Goal: Task Accomplishment & Management: Use online tool/utility

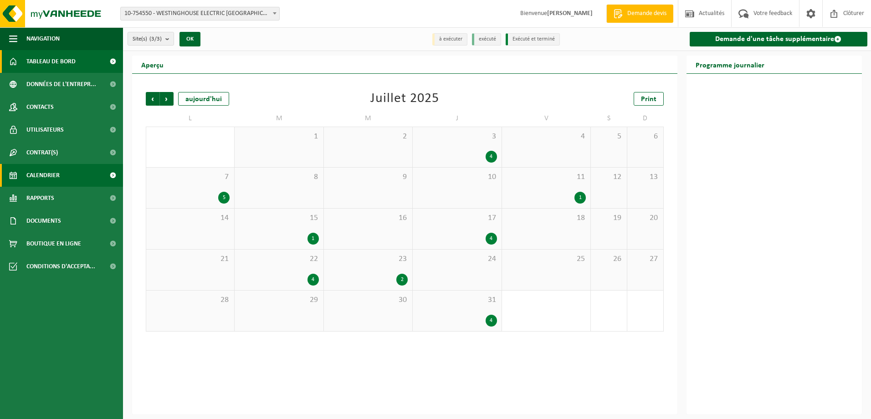
click at [51, 68] on span "Tableau de bord" at bounding box center [50, 61] width 49 height 23
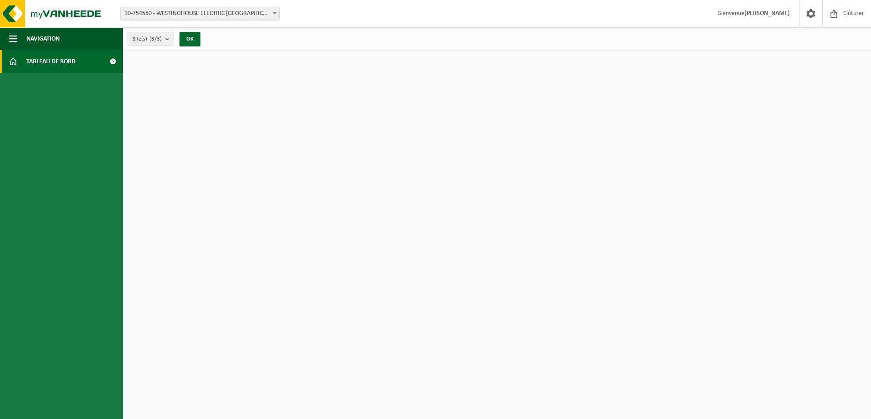
click at [62, 62] on span "Tableau de bord" at bounding box center [50, 61] width 49 height 23
click at [240, 13] on span "10-754550 - WESTINGHOUSE ELECTRIC [GEOGRAPHIC_DATA] - [GEOGRAPHIC_DATA]" at bounding box center [200, 13] width 158 height 13
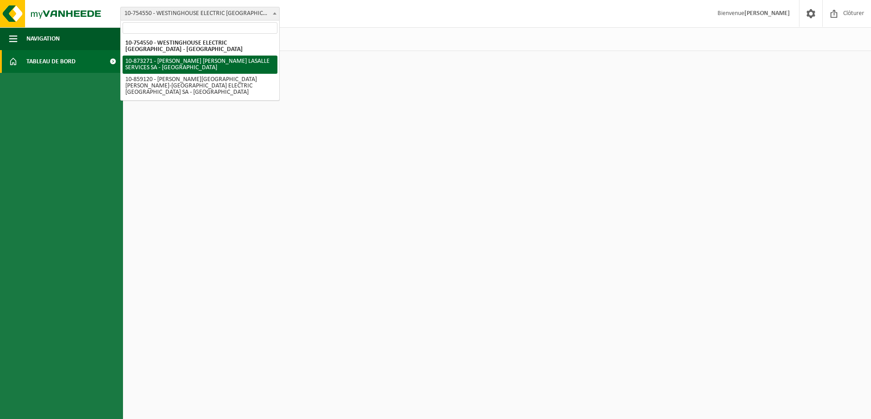
select select "106113"
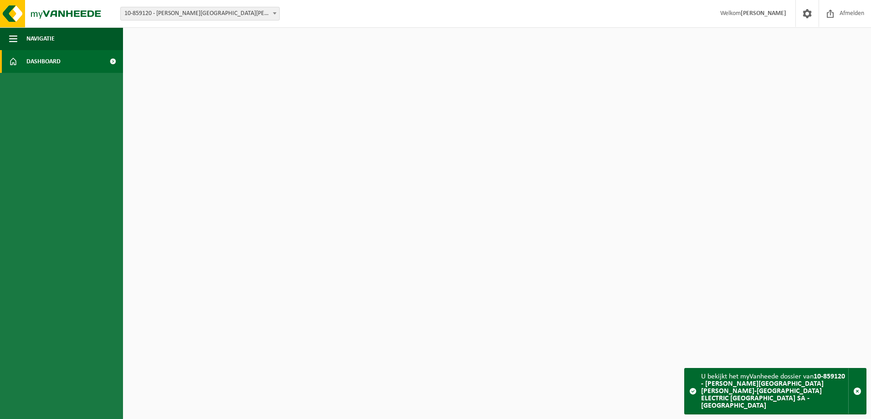
click at [207, 15] on span "10-859120 - [PERSON_NAME][GEOGRAPHIC_DATA][PERSON_NAME]-[GEOGRAPHIC_DATA] ELECT…" at bounding box center [200, 13] width 158 height 13
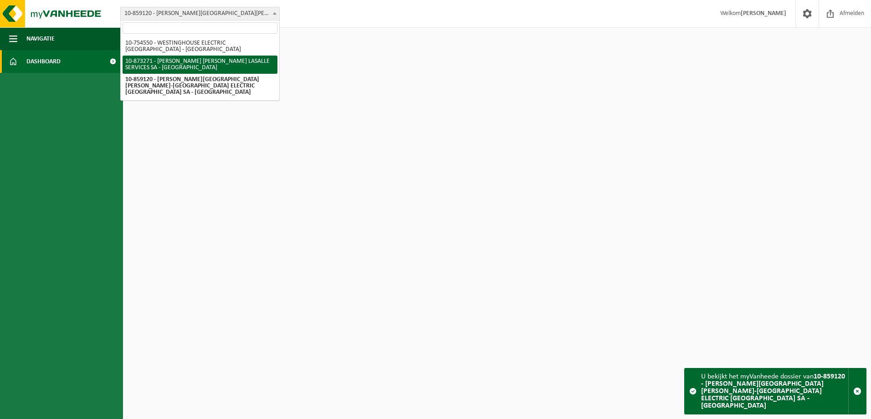
select select "106128"
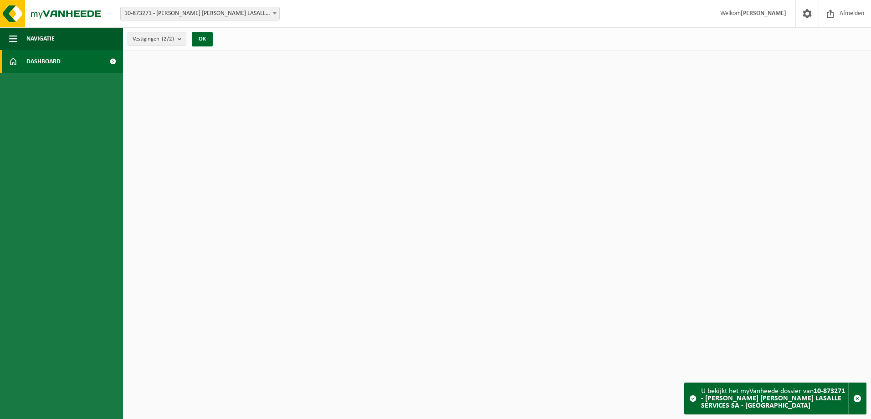
click at [207, 15] on span "10-873271 - [PERSON_NAME] [PERSON_NAME] LASALLE SERVICES SA - [GEOGRAPHIC_DATA]" at bounding box center [200, 13] width 158 height 13
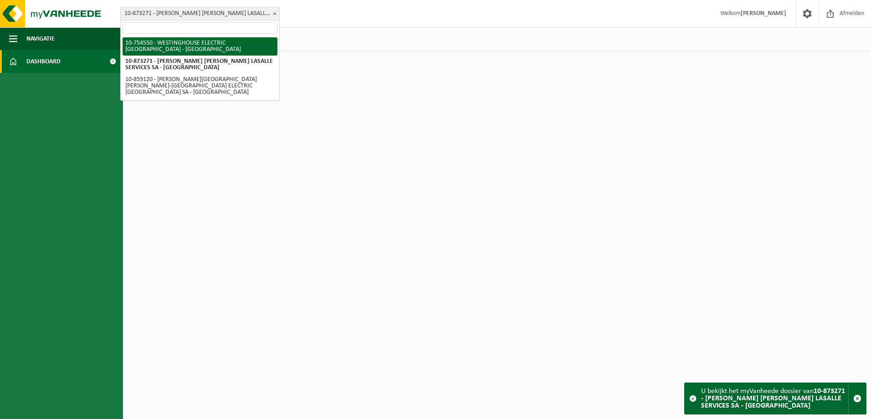
select select "8157"
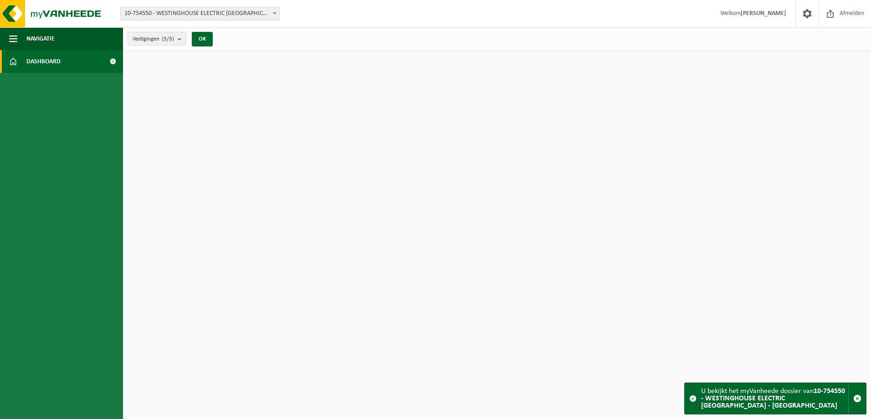
click at [47, 64] on span "Dashboard" at bounding box center [43, 61] width 34 height 23
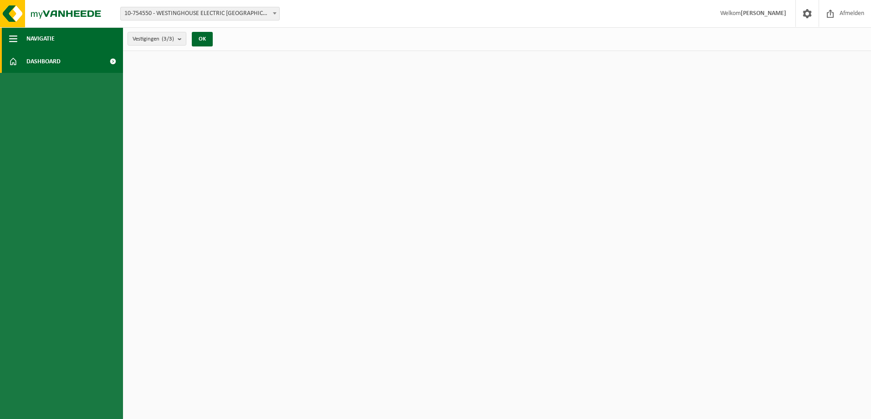
click at [25, 35] on button "Navigatie" at bounding box center [61, 38] width 123 height 23
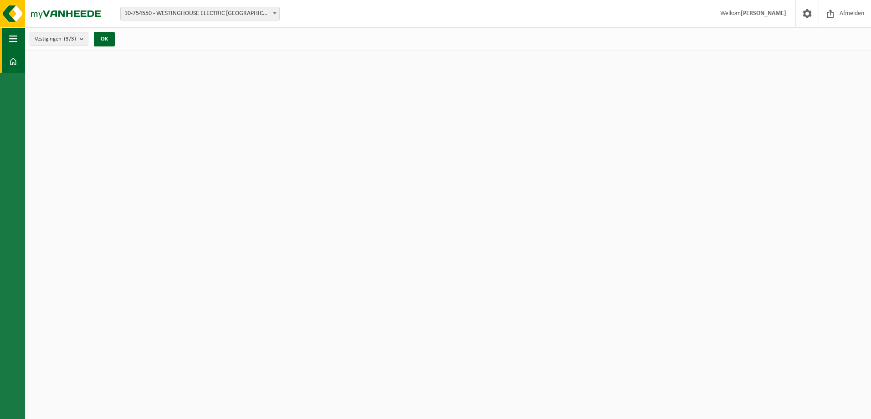
click at [15, 41] on span "button" at bounding box center [13, 38] width 8 height 23
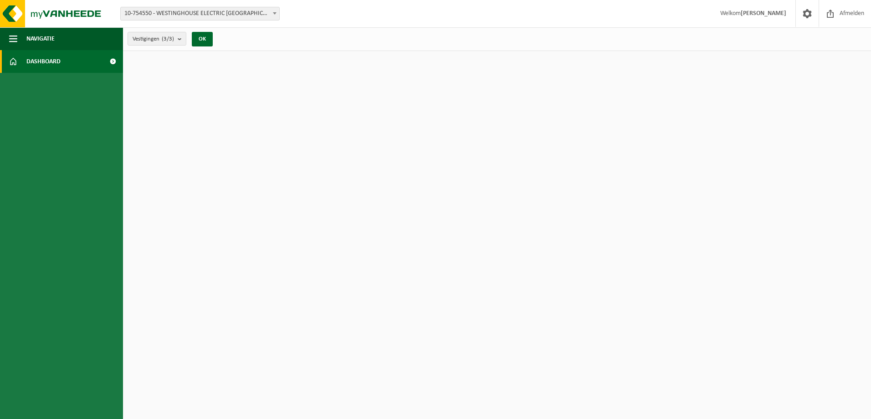
click at [114, 61] on span at bounding box center [112, 61] width 20 height 23
click at [184, 38] on b "submit" at bounding box center [182, 38] width 8 height 13
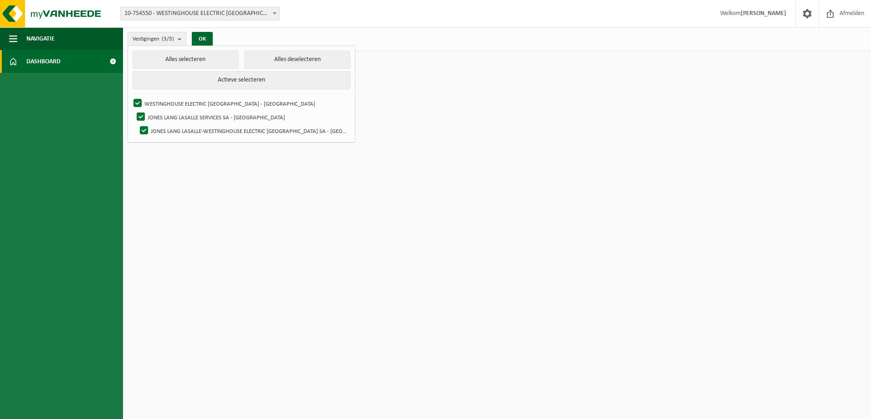
click at [482, 39] on div "Vestigingen (3/3) Alles selecteren Alles deselecteren Actieve selecteren WESTIN…" at bounding box center [497, 39] width 748 height 24
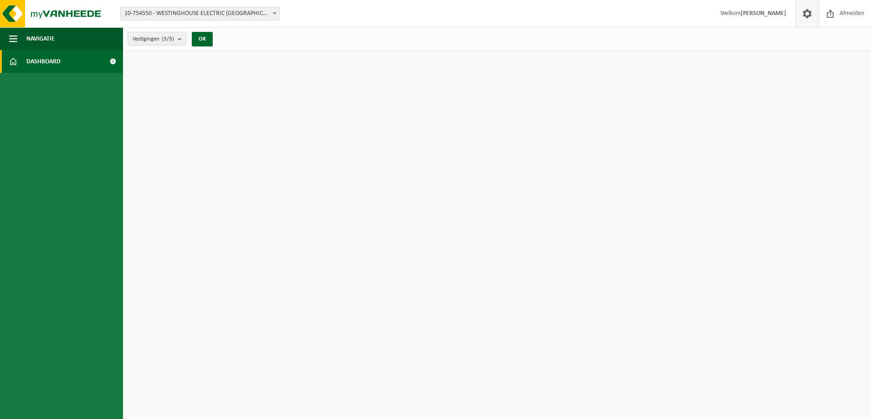
click at [810, 13] on span at bounding box center [807, 13] width 14 height 27
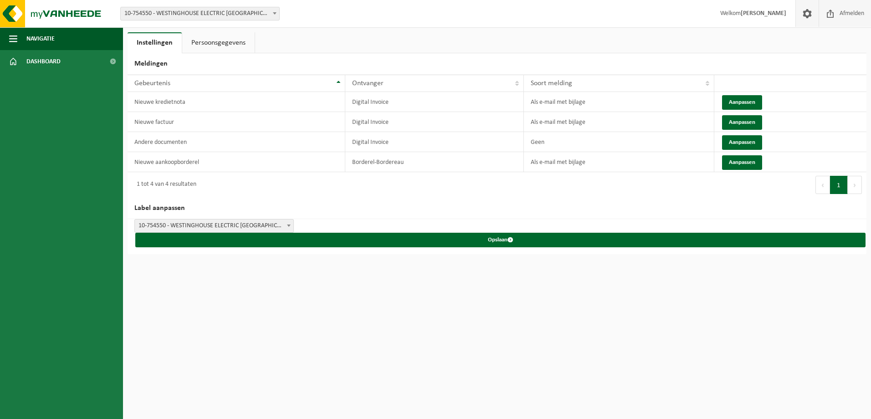
click at [853, 10] on span "Afmelden" at bounding box center [851, 13] width 29 height 27
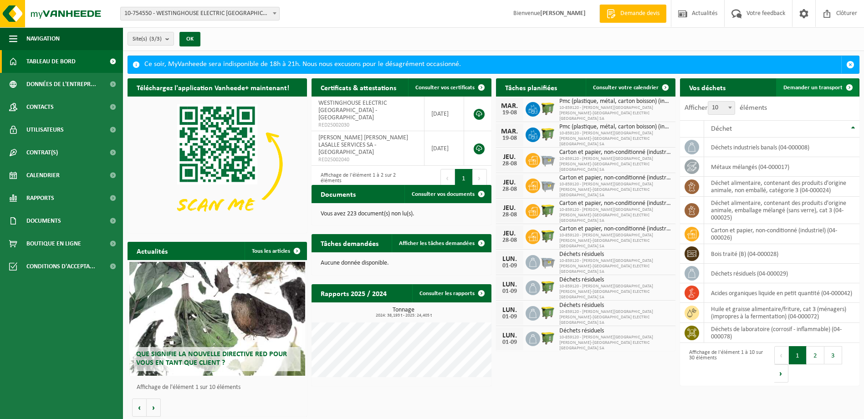
click at [811, 88] on span "Demander un transport" at bounding box center [812, 88] width 59 height 6
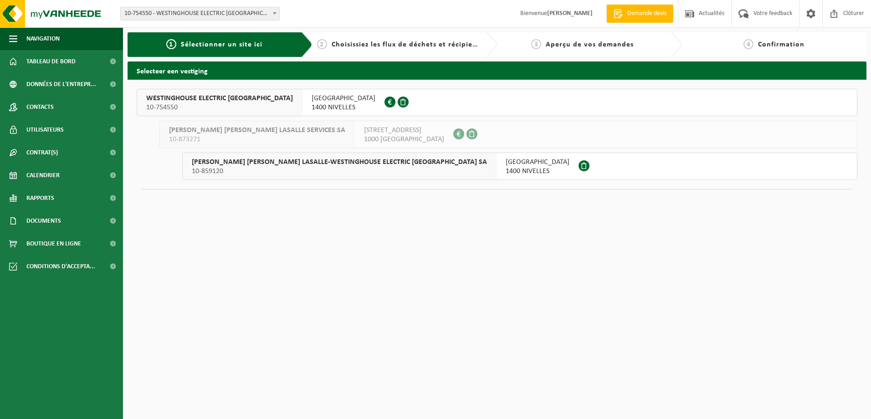
click at [316, 101] on span "RUE DE L'INDUSTRIE 43" at bounding box center [343, 98] width 64 height 9
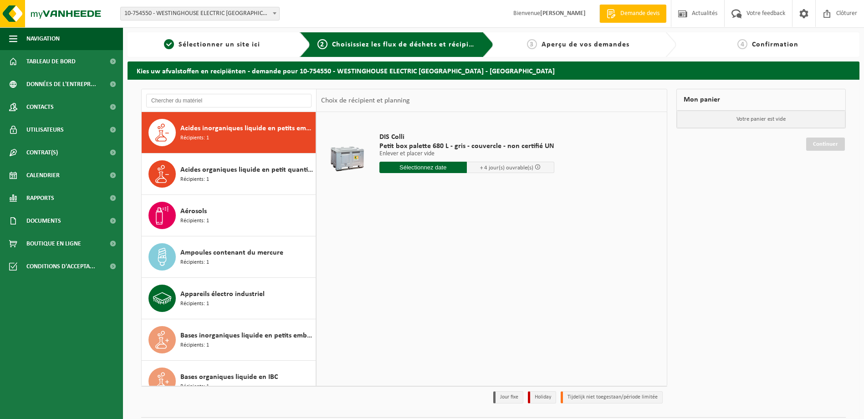
click at [280, 12] on form "10-754550 - WESTINGHOUSE ELECTRIC BELGIUM - NIVELLES 10-873271 - JONES LANG LAS…" at bounding box center [204, 13] width 168 height 5
click at [275, 13] on b at bounding box center [275, 13] width 4 height 2
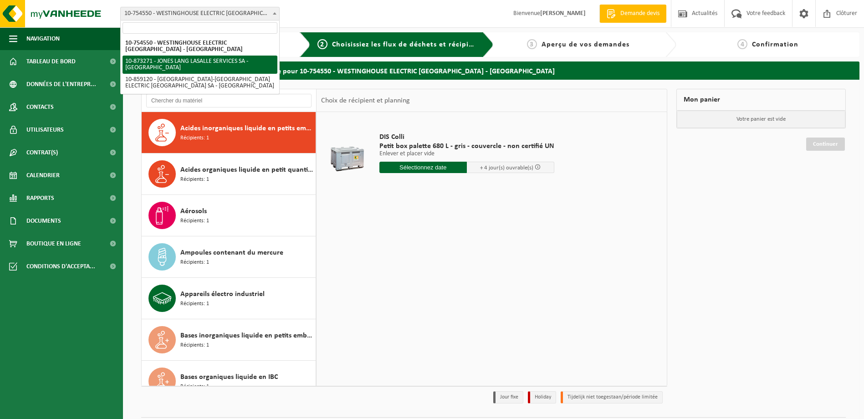
select select "106128"
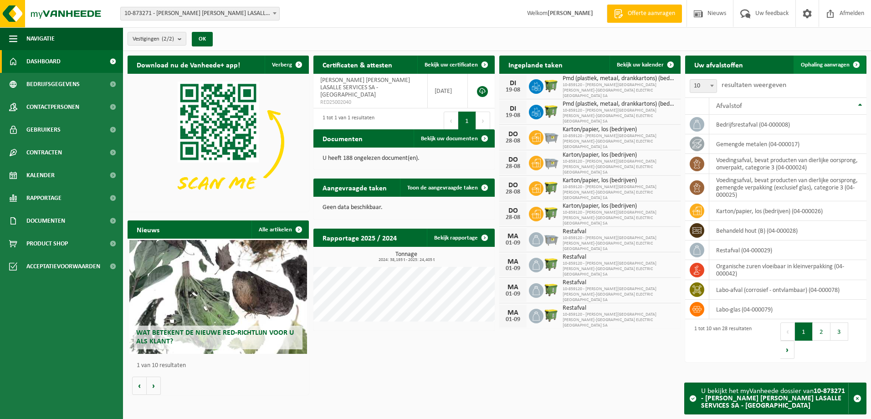
click at [820, 64] on span "Ophaling aanvragen" at bounding box center [824, 65] width 49 height 6
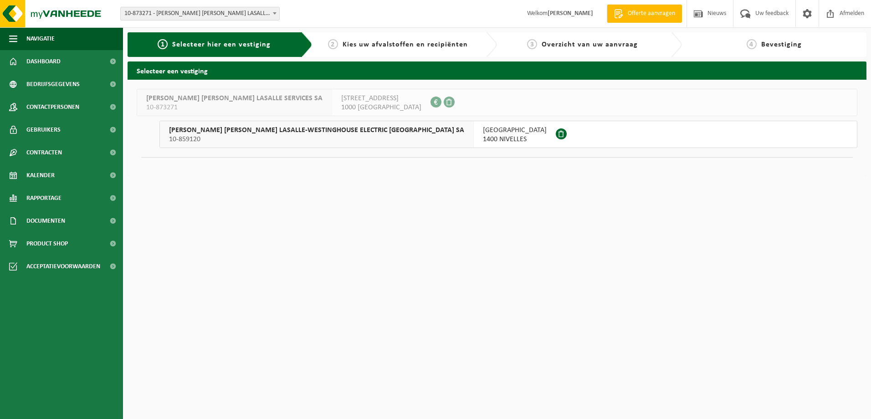
click at [286, 137] on span "10-859120" at bounding box center [316, 139] width 295 height 9
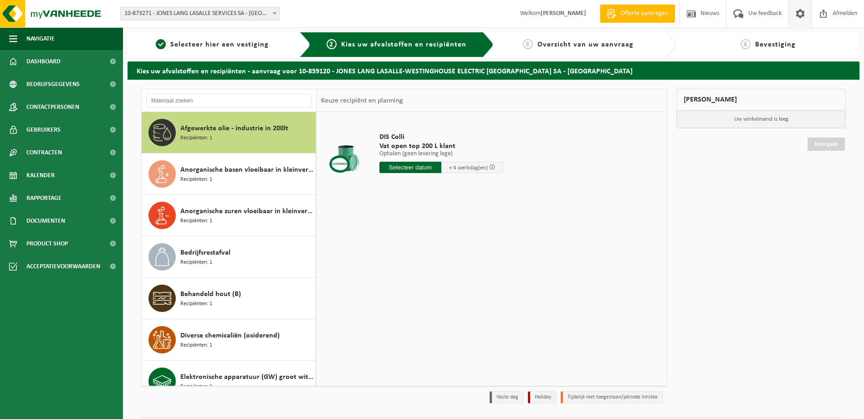
click at [802, 18] on span at bounding box center [800, 13] width 14 height 27
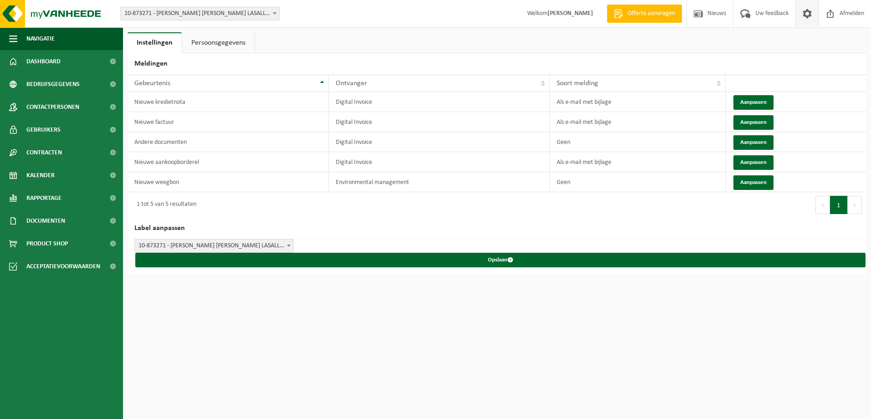
click at [802, 18] on span at bounding box center [807, 13] width 14 height 27
click at [49, 40] on span "Navigatie" at bounding box center [40, 38] width 28 height 23
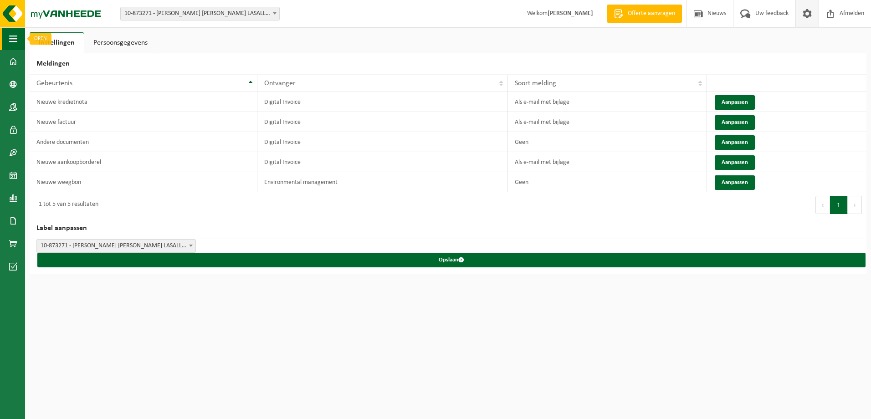
click at [17, 36] on span "button" at bounding box center [13, 38] width 8 height 23
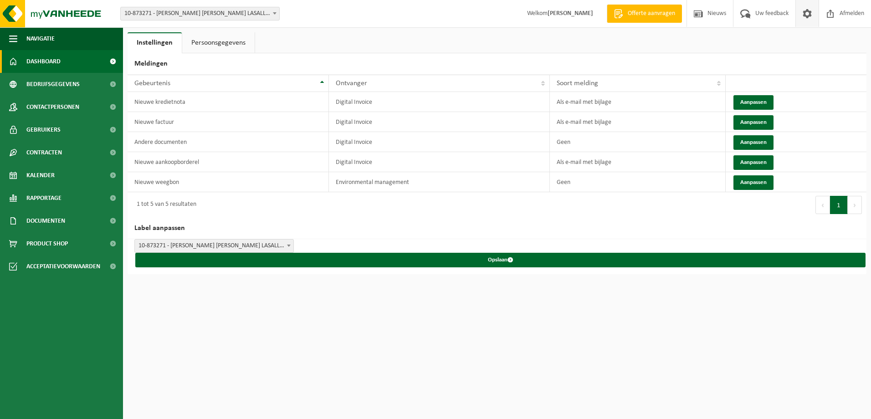
click at [26, 61] on link "Dashboard" at bounding box center [61, 61] width 123 height 23
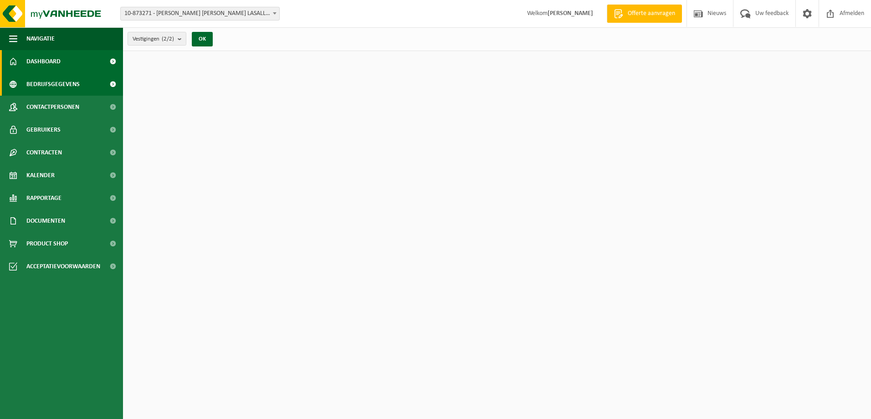
click at [36, 82] on span "Bedrijfsgegevens" at bounding box center [52, 84] width 53 height 23
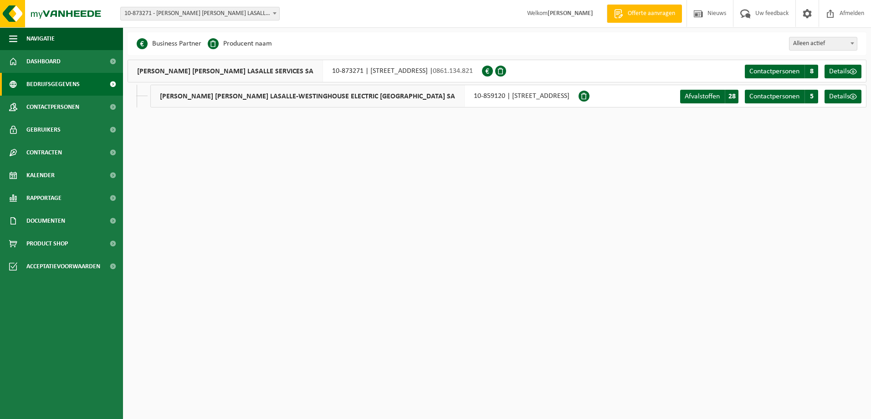
click at [830, 45] on span "Alleen actief" at bounding box center [822, 43] width 67 height 13
click at [830, 43] on span "Alleen actief" at bounding box center [822, 43] width 67 height 13
click at [806, 13] on span at bounding box center [807, 13] width 14 height 27
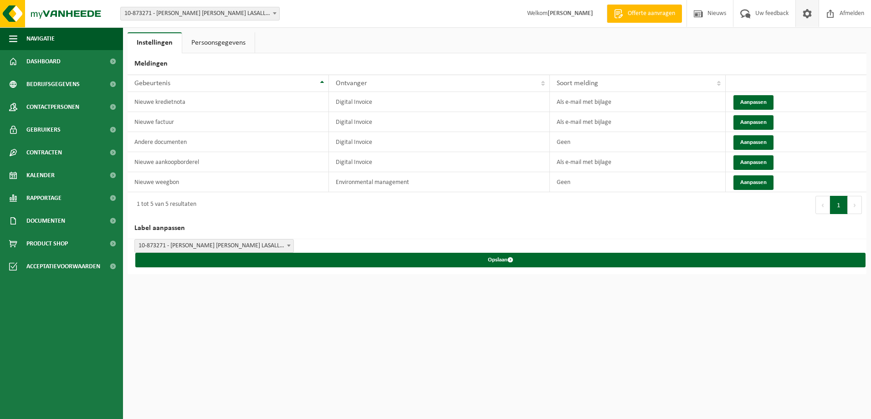
click at [205, 46] on link "Persoonsgegevens" at bounding box center [218, 42] width 72 height 21
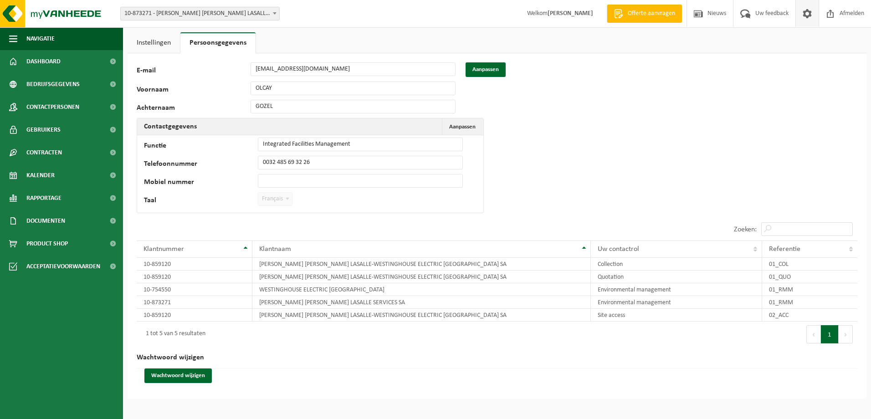
click at [154, 42] on link "Instellingen" at bounding box center [153, 42] width 52 height 21
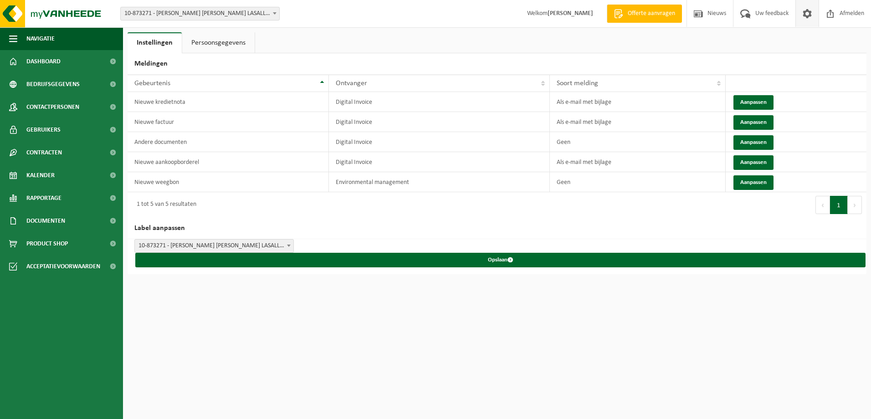
click at [287, 241] on span at bounding box center [288, 246] width 9 height 12
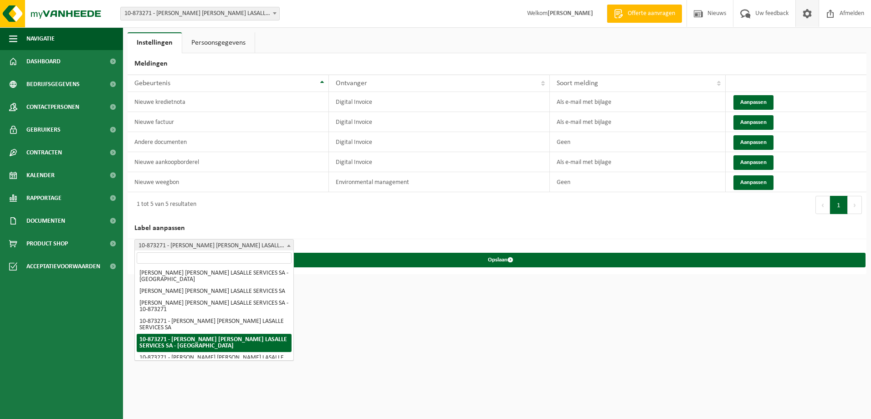
click at [208, 16] on span "10-873271 - [PERSON_NAME] [PERSON_NAME] LASALLE SERVICES SA - [GEOGRAPHIC_DATA]" at bounding box center [200, 13] width 158 height 13
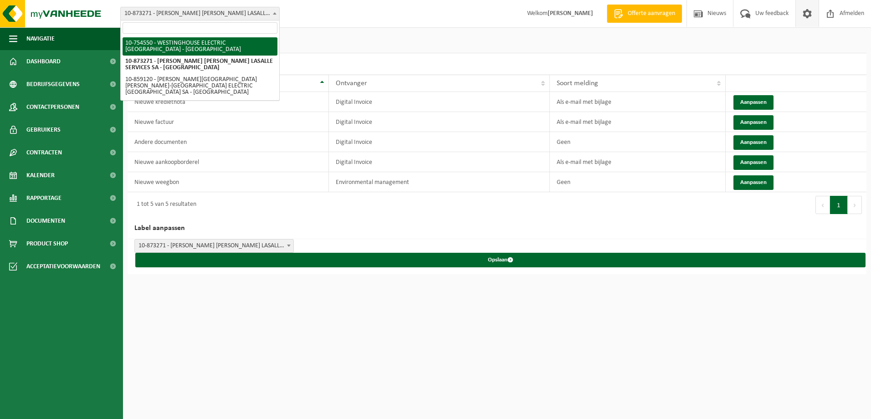
select select "8157"
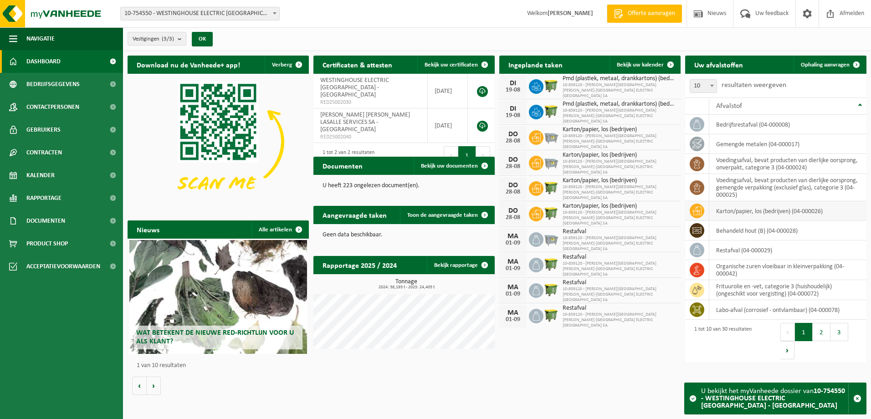
click at [738, 210] on td "karton/papier, los (bedrijven) (04-000026)" at bounding box center [787, 211] width 157 height 20
click at [714, 85] on span at bounding box center [711, 86] width 9 height 12
select select "50"
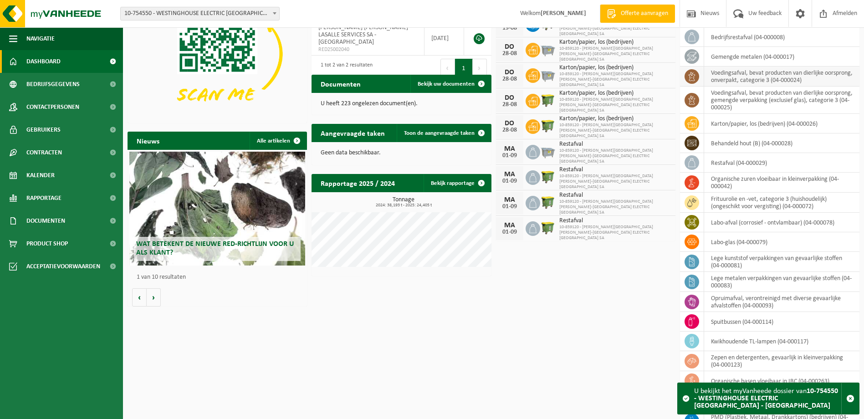
scroll to position [91, 0]
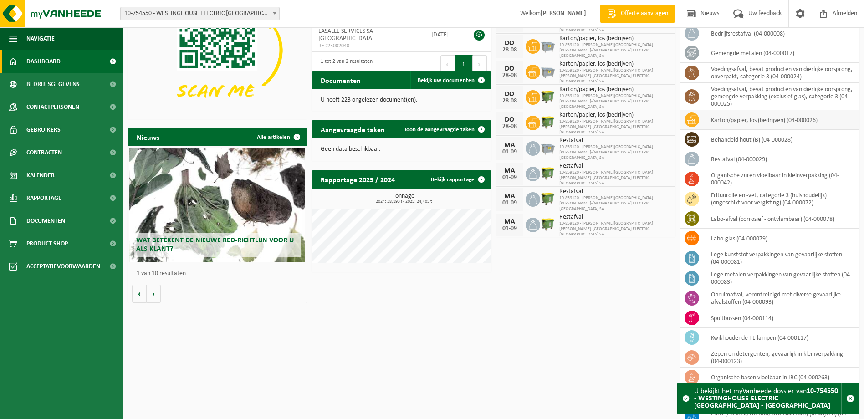
click at [764, 122] on td "karton/papier, los (bedrijven) (04-000026)" at bounding box center [781, 120] width 155 height 20
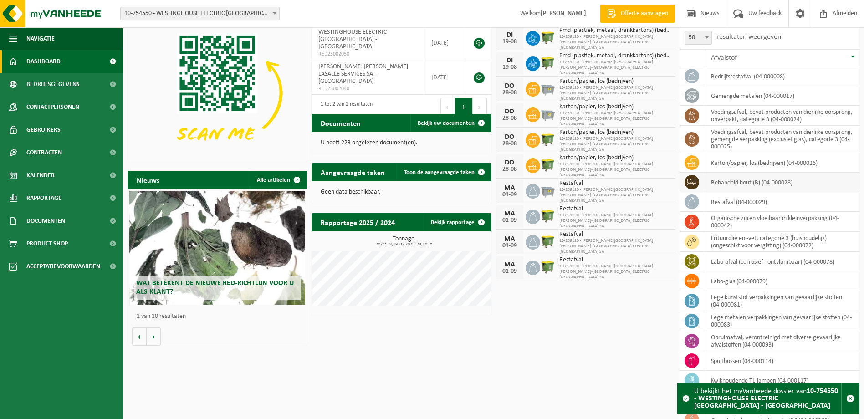
scroll to position [0, 0]
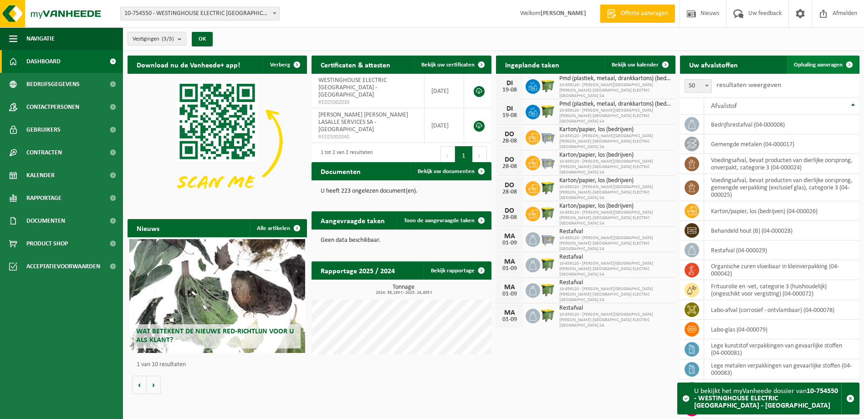
click at [822, 66] on span "Ophaling aanvragen" at bounding box center [818, 65] width 49 height 6
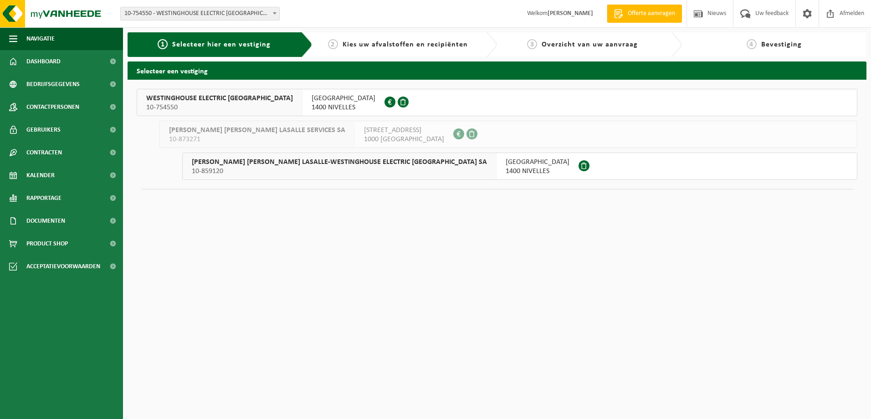
click at [247, 104] on span "10-754550" at bounding box center [219, 107] width 147 height 9
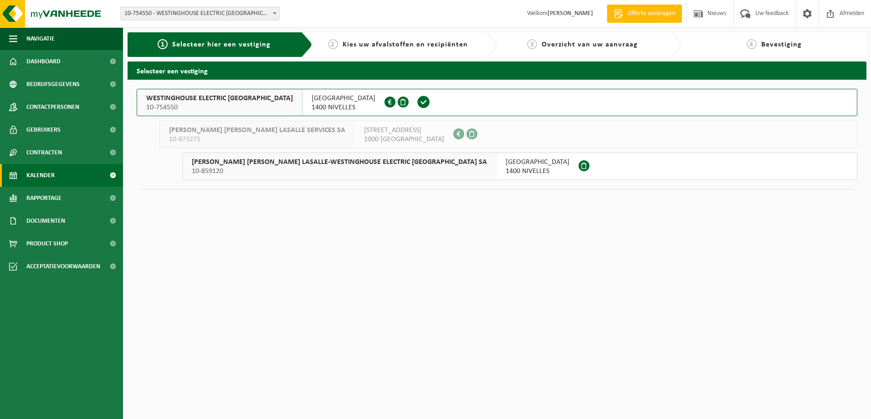
click at [55, 173] on link "Kalender" at bounding box center [61, 175] width 123 height 23
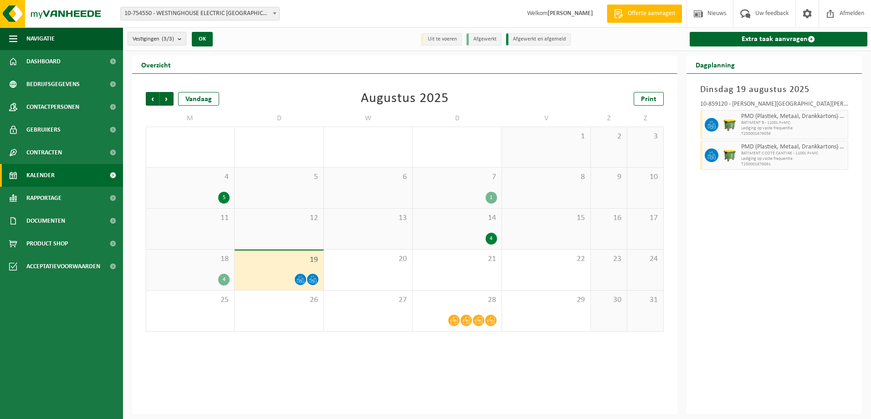
click at [280, 270] on div "19" at bounding box center [279, 270] width 88 height 40
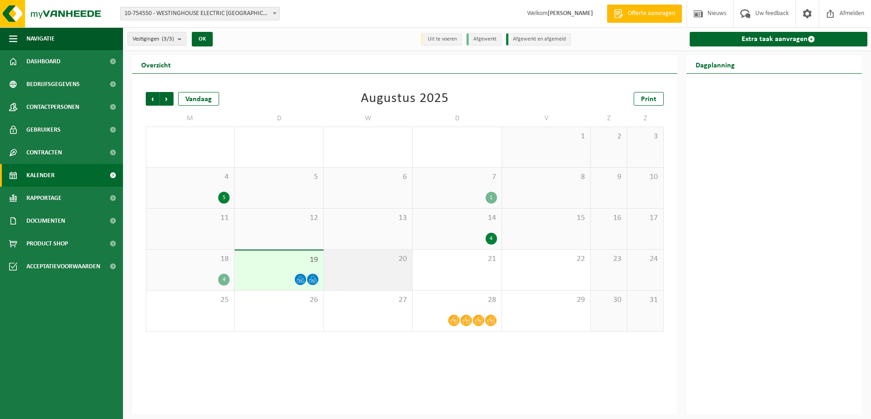
click at [379, 277] on div "20" at bounding box center [368, 270] width 88 height 41
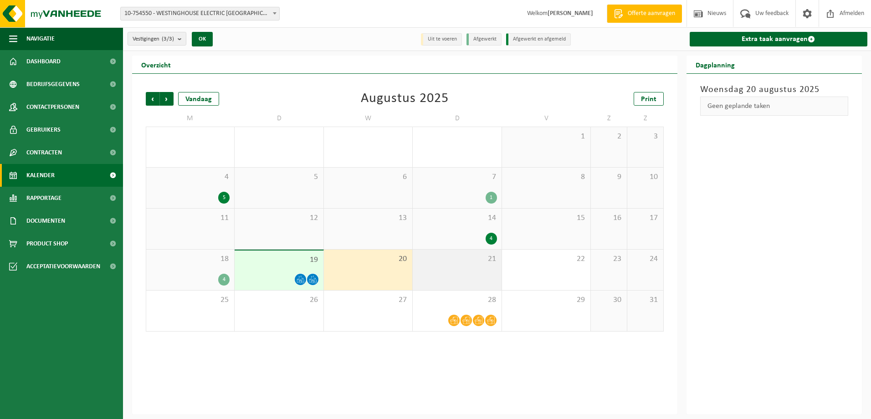
click at [463, 275] on div "21" at bounding box center [457, 270] width 88 height 41
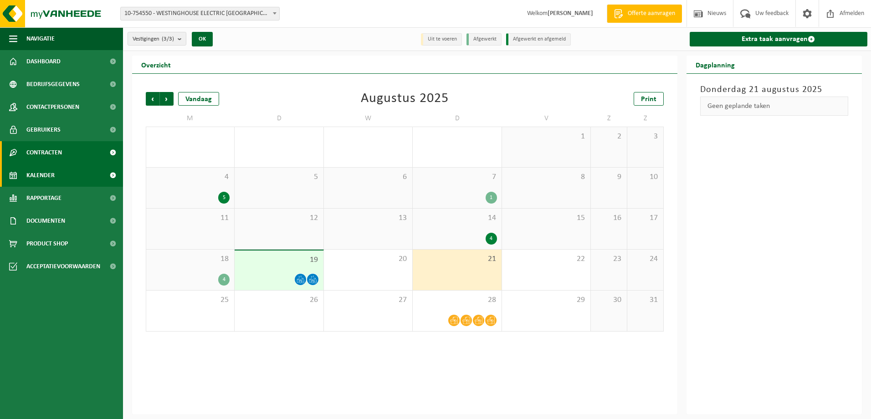
click at [54, 150] on span "Contracten" at bounding box center [44, 152] width 36 height 23
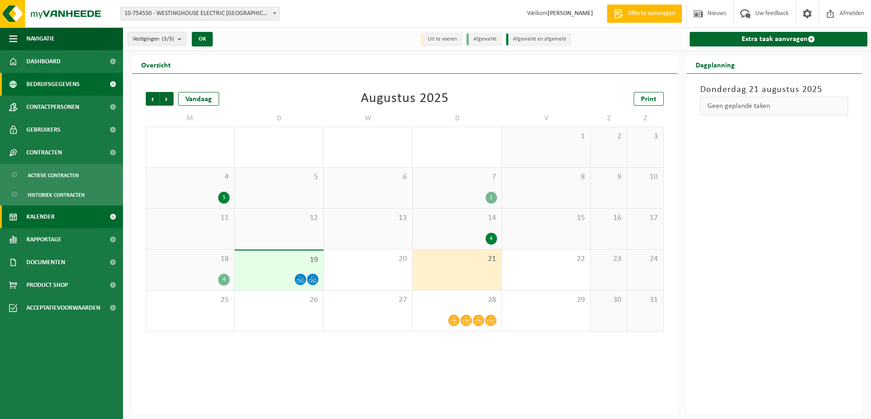
click at [53, 90] on span "Bedrijfsgegevens" at bounding box center [52, 84] width 53 height 23
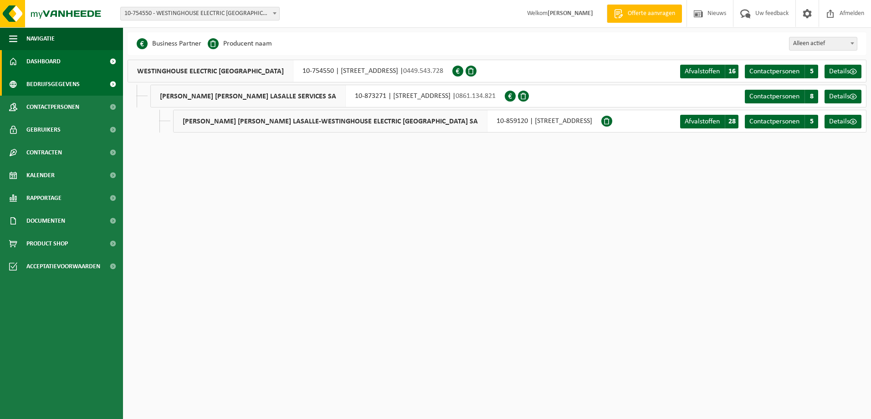
click at [49, 65] on span "Dashboard" at bounding box center [43, 61] width 34 height 23
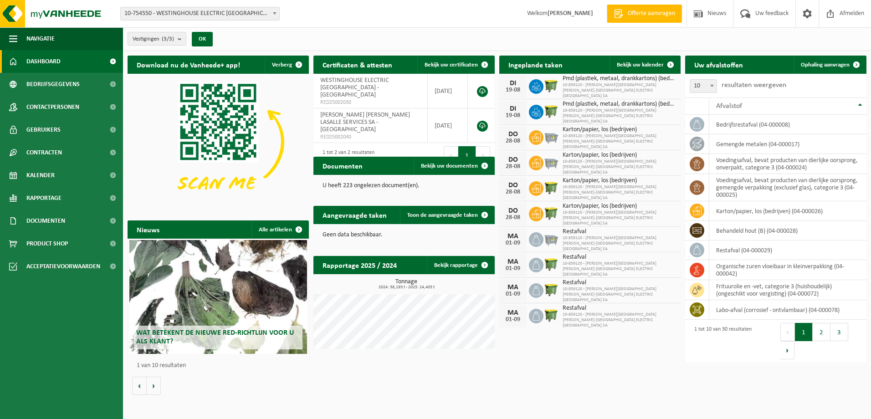
click at [562, 130] on div "Karton/papier, los (bedrijven) 10-859120 - JONES LANG LASALLE-WESTINGHOUSE ELEC…" at bounding box center [617, 137] width 118 height 25
click at [652, 138] on span "10-859120 - [PERSON_NAME][GEOGRAPHIC_DATA][PERSON_NAME]-[GEOGRAPHIC_DATA] ELECT…" at bounding box center [618, 141] width 113 height 16
click at [647, 133] on span "10-859120 - [PERSON_NAME][GEOGRAPHIC_DATA][PERSON_NAME]-[GEOGRAPHIC_DATA] ELECT…" at bounding box center [618, 141] width 113 height 16
click at [647, 133] on span "10-859120 - JONES LANG LASALLE-WESTINGHOUSE ELECTRIC BELGIUM SA" at bounding box center [618, 141] width 113 height 16
drag, startPoint x: 647, startPoint y: 133, endPoint x: 603, endPoint y: 131, distance: 44.2
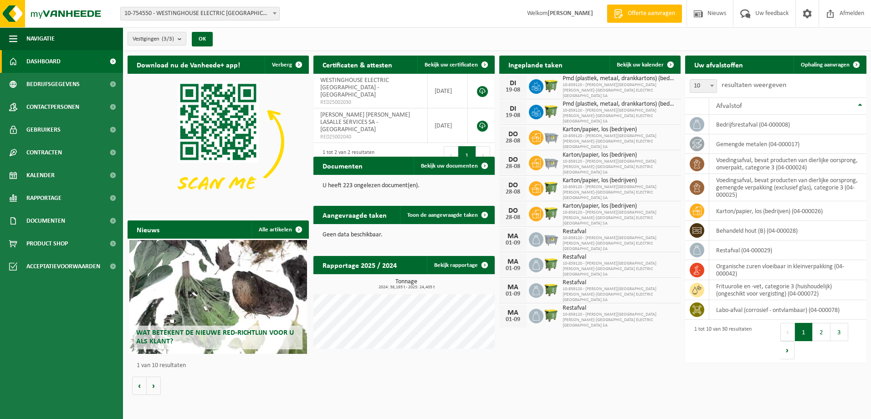
click at [603, 133] on span "10-859120 - JONES LANG LASALLE-WESTINGHOUSE ELECTRIC BELGIUM SA" at bounding box center [618, 141] width 113 height 16
drag, startPoint x: 603, startPoint y: 131, endPoint x: 547, endPoint y: 135, distance: 56.2
click at [547, 135] on img at bounding box center [550, 136] width 15 height 15
click at [540, 133] on icon at bounding box center [535, 137] width 9 height 9
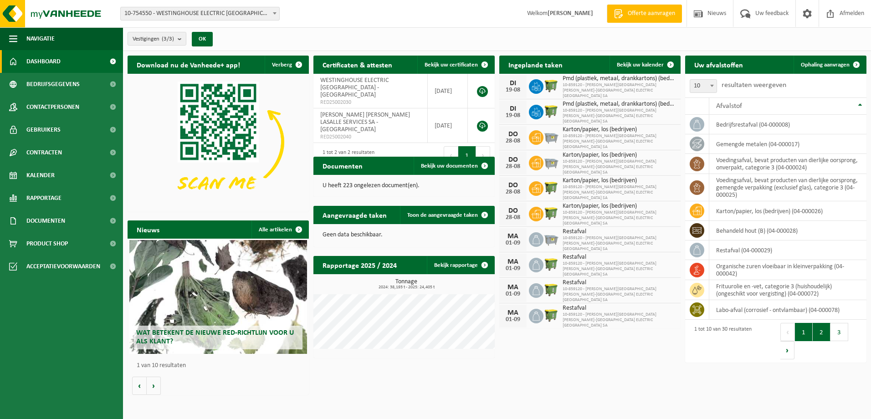
click at [823, 330] on button "2" at bounding box center [821, 332] width 18 height 18
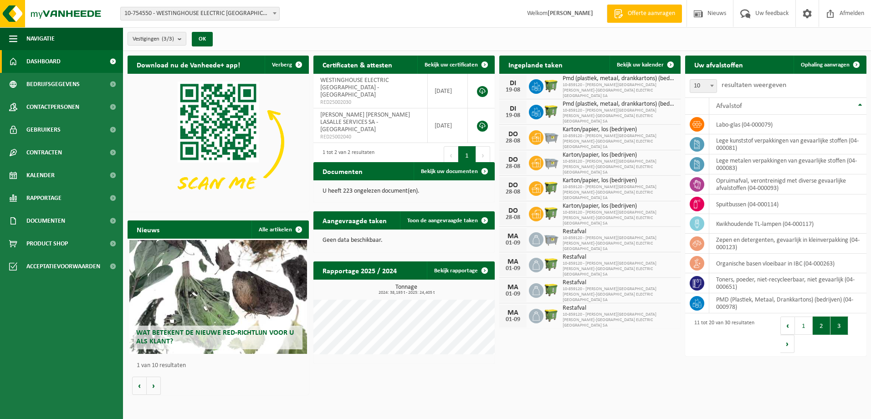
click at [843, 331] on button "3" at bounding box center [839, 325] width 18 height 18
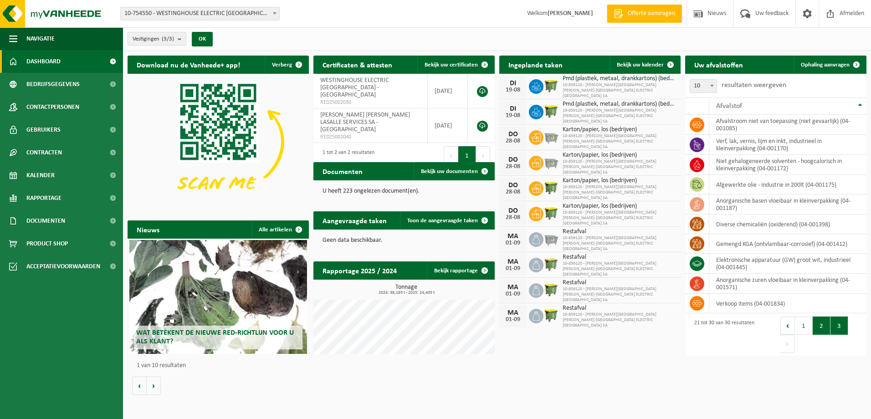
click at [825, 327] on button "2" at bounding box center [821, 325] width 18 height 18
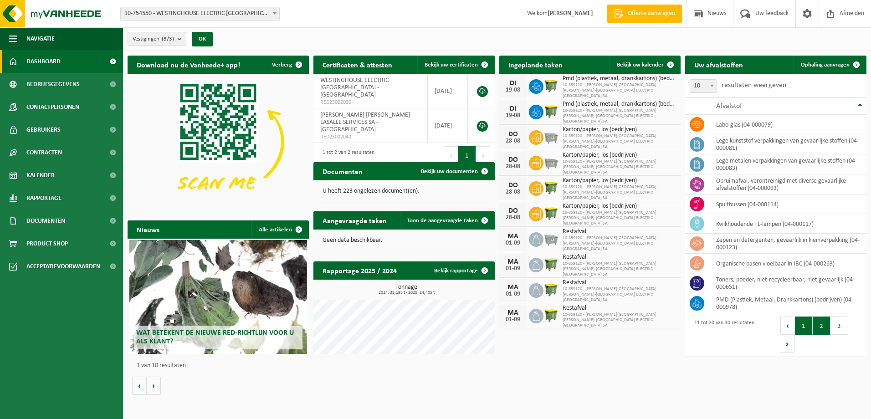
click at [806, 329] on button "1" at bounding box center [804, 325] width 18 height 18
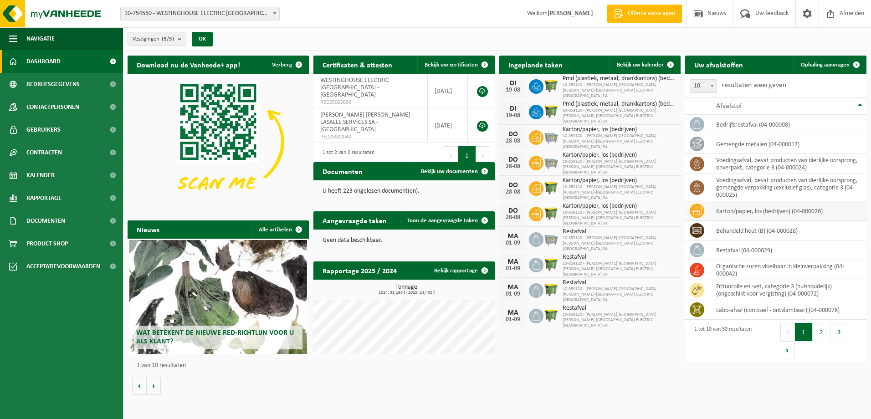
click at [742, 210] on td "karton/papier, los (bedrijven) (04-000026)" at bounding box center [787, 211] width 157 height 20
click at [837, 219] on td "karton/papier, los (bedrijven) (04-000026)" at bounding box center [787, 211] width 157 height 20
click at [827, 62] on span "Ophaling aanvragen" at bounding box center [824, 65] width 49 height 6
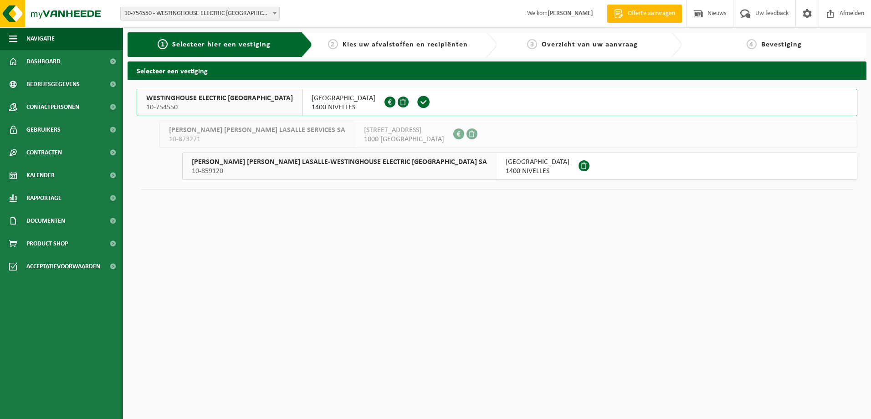
click at [245, 168] on span "10-859120" at bounding box center [339, 171] width 295 height 9
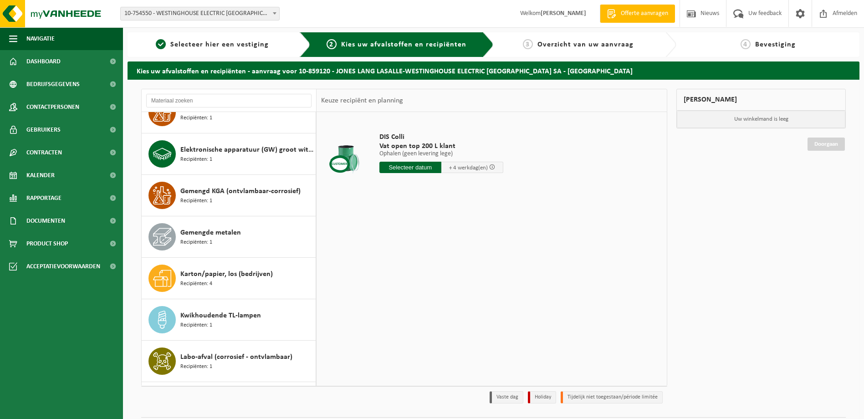
scroll to position [228, 0]
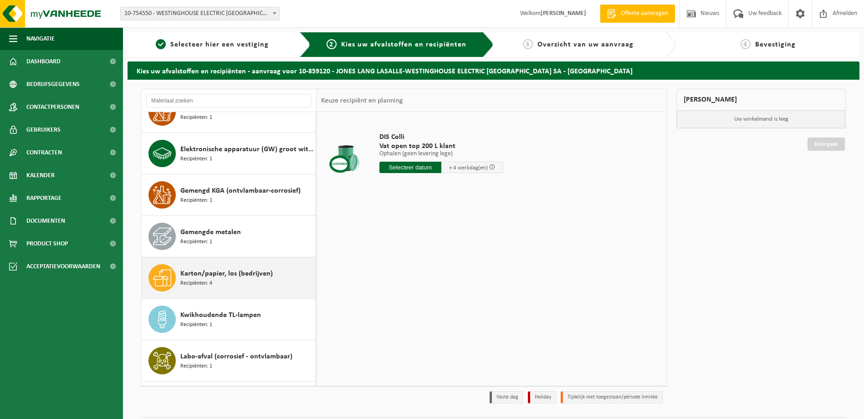
click at [220, 283] on div "Karton/papier, los (bedrijven) Recipiënten: 4" at bounding box center [246, 277] width 133 height 27
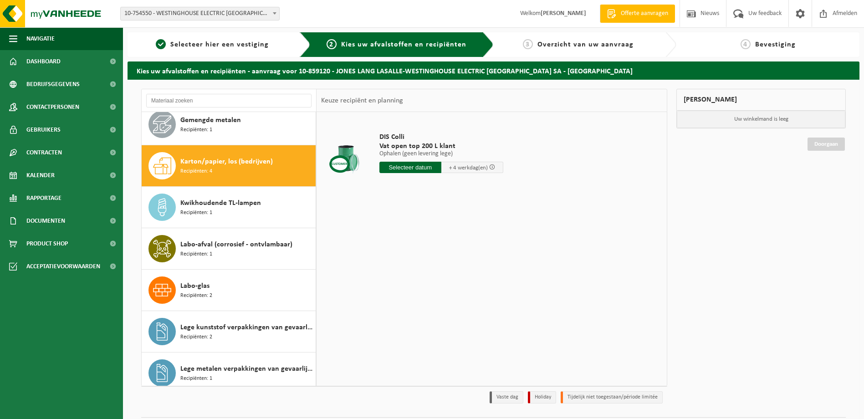
scroll to position [373, 0]
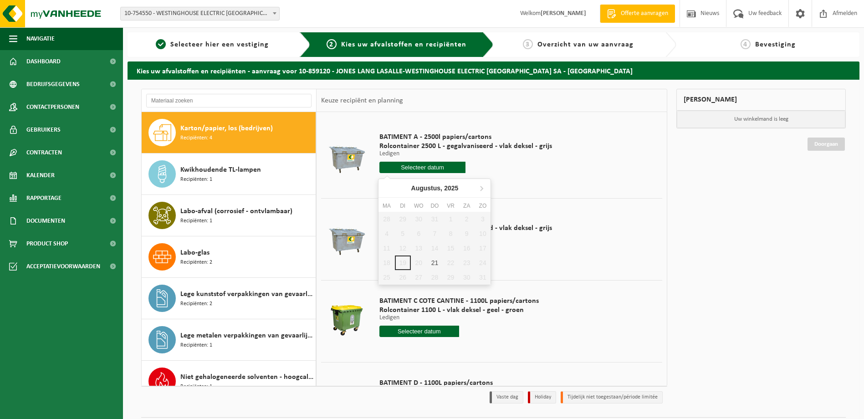
click at [439, 170] on input "text" at bounding box center [422, 167] width 87 height 11
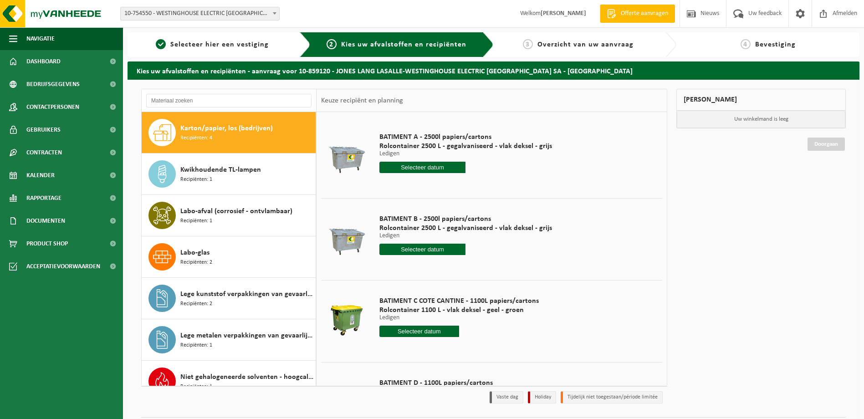
click at [484, 168] on div at bounding box center [465, 167] width 173 height 11
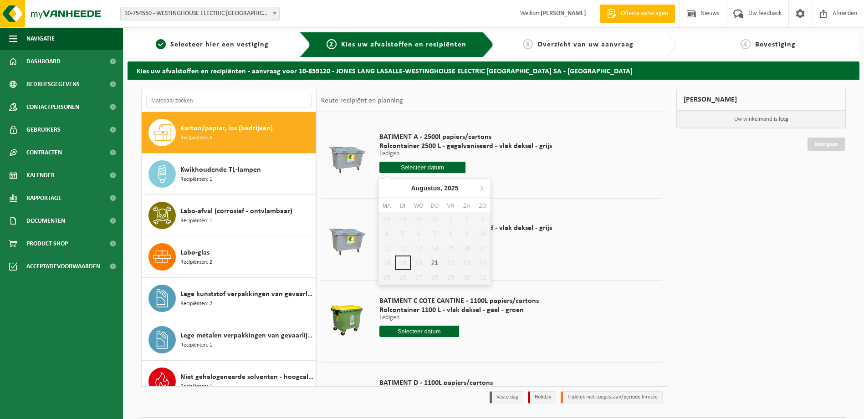
click at [449, 165] on input "text" at bounding box center [422, 167] width 87 height 11
click at [434, 261] on div "21" at bounding box center [435, 262] width 16 height 15
type input "Van [DATE]"
type input "2025-08-21"
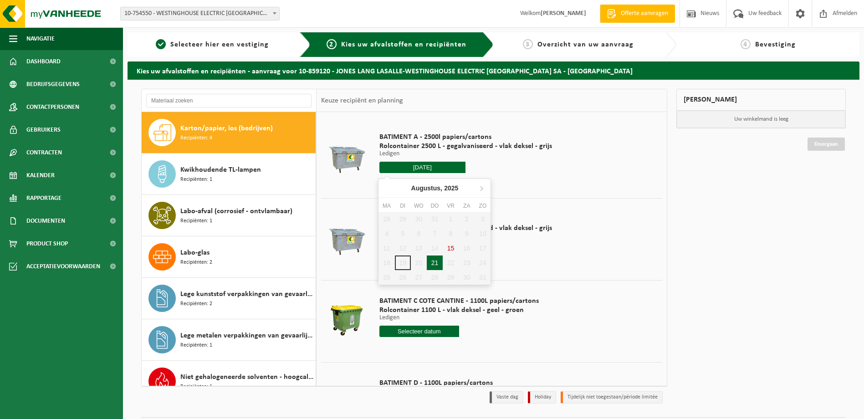
type input "2025-08-21"
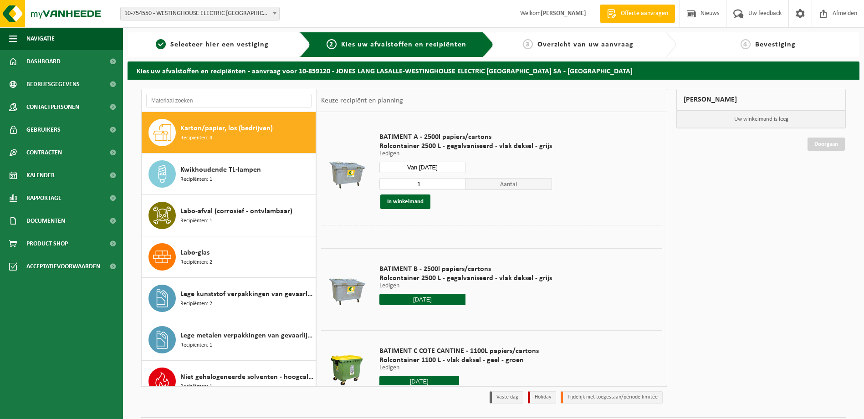
click at [431, 302] on input "2025-08-21" at bounding box center [422, 299] width 87 height 11
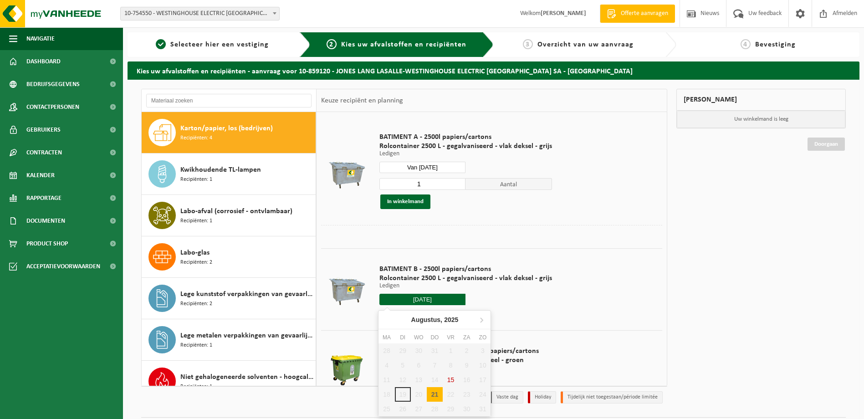
scroll to position [113, 0]
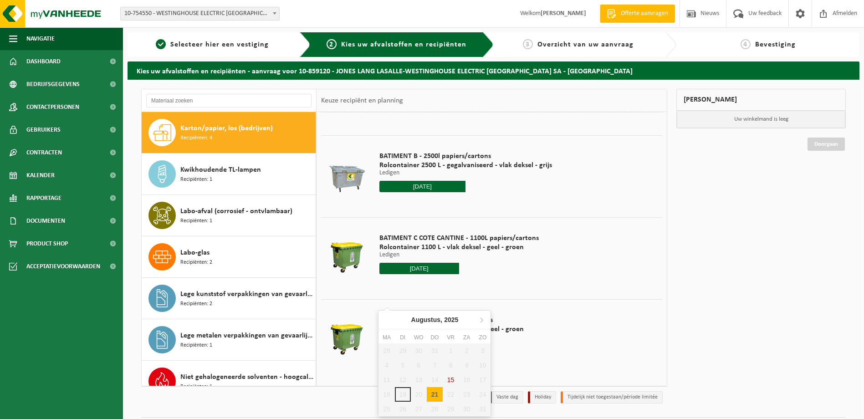
click at [433, 399] on div "21" at bounding box center [435, 394] width 16 height 15
click at [436, 187] on input "text" at bounding box center [422, 186] width 87 height 11
click at [436, 392] on div "21" at bounding box center [435, 394] width 16 height 15
type input "Van 2025-08-21"
type input "2025-08-21"
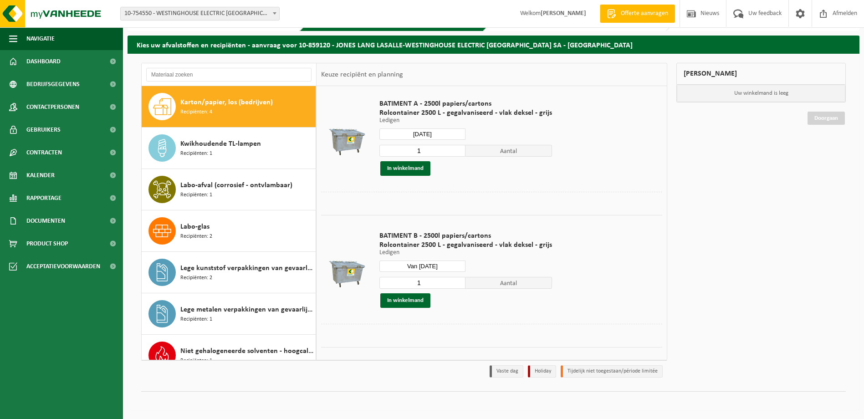
scroll to position [0, 0]
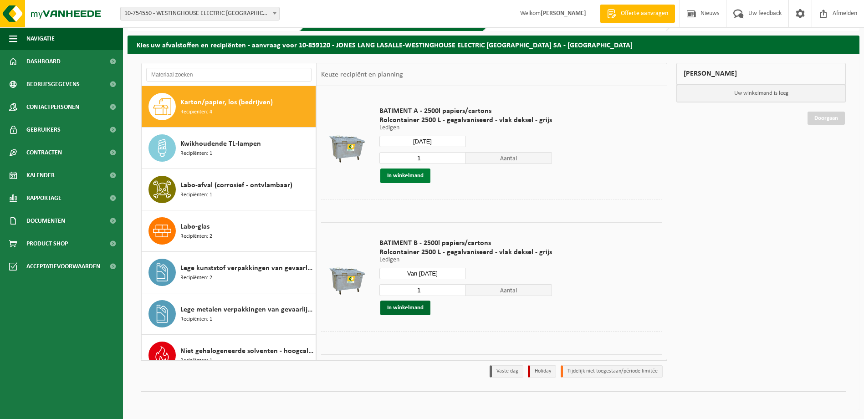
click at [412, 176] on button "In winkelmand" at bounding box center [405, 175] width 50 height 15
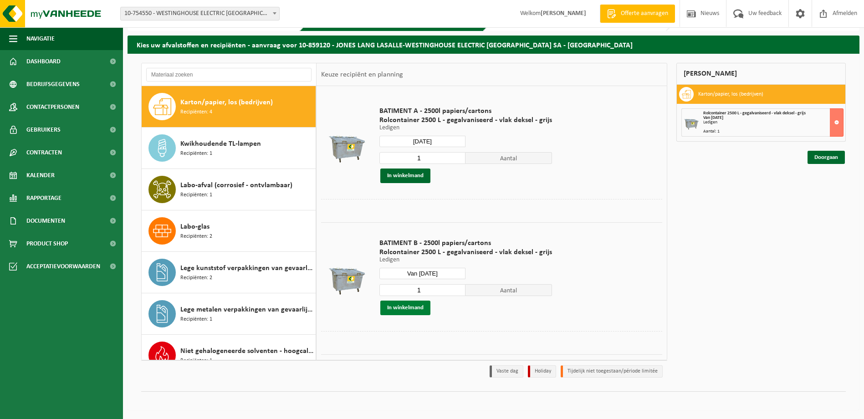
click at [406, 304] on button "In winkelmand" at bounding box center [405, 308] width 50 height 15
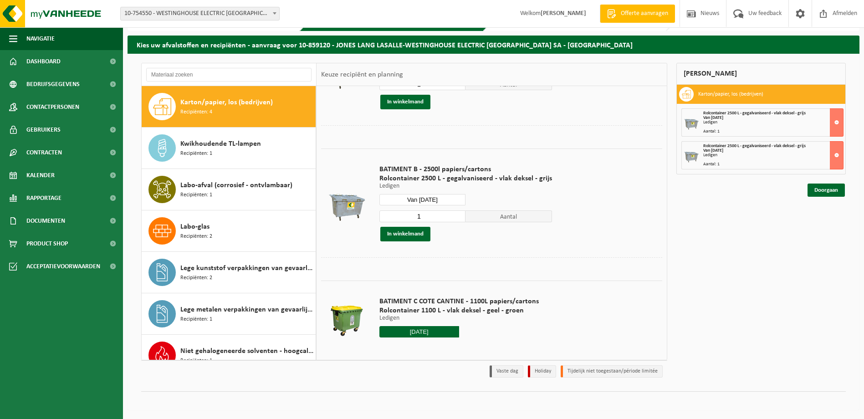
scroll to position [137, 0]
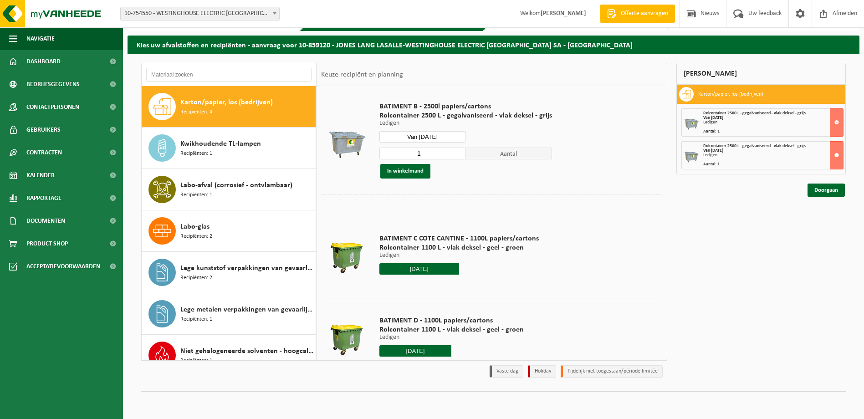
click at [436, 268] on input "2025-08-21" at bounding box center [419, 268] width 80 height 11
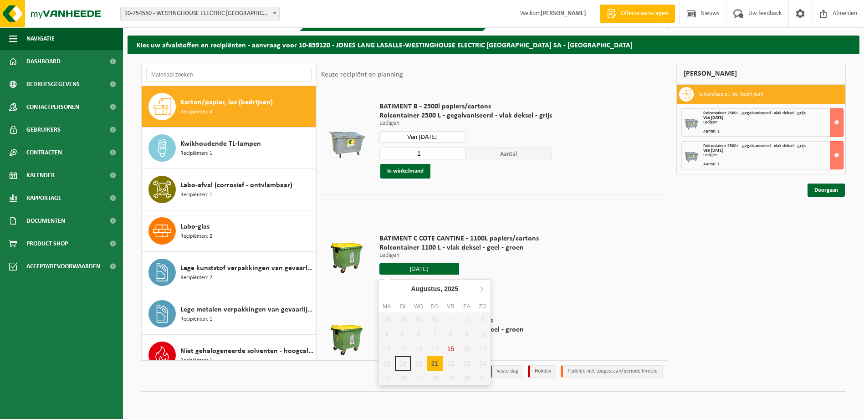
click at [437, 362] on div "21" at bounding box center [435, 363] width 16 height 15
click at [443, 265] on input "text" at bounding box center [419, 268] width 80 height 11
click at [485, 265] on div at bounding box center [458, 268] width 159 height 11
click at [428, 269] on input "text" at bounding box center [419, 268] width 80 height 11
click at [427, 361] on div "21" at bounding box center [435, 363] width 16 height 15
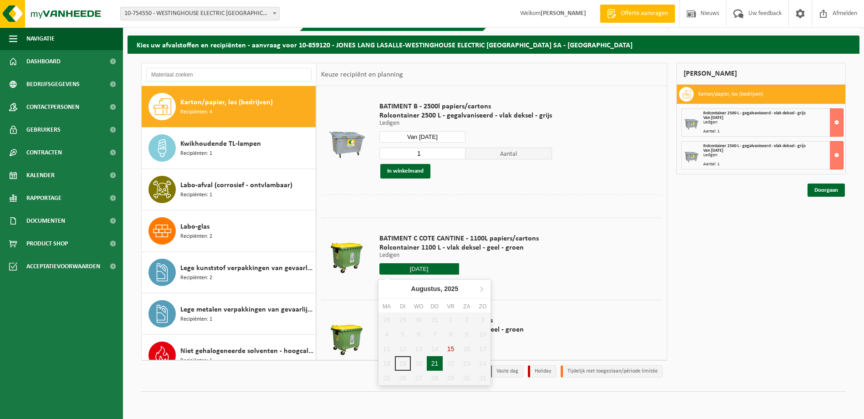
type input "Van 2025-08-21"
type input "2025-08-21"
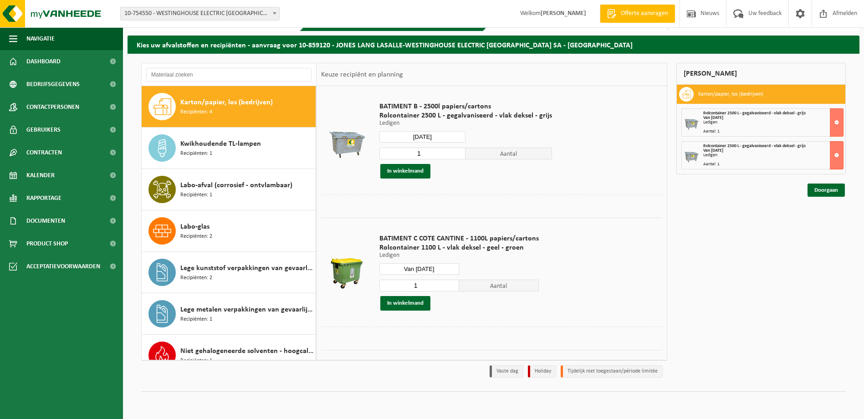
type input "1"
click at [451, 288] on input "1" at bounding box center [419, 286] width 80 height 12
click at [411, 300] on button "In winkelmand" at bounding box center [405, 303] width 50 height 15
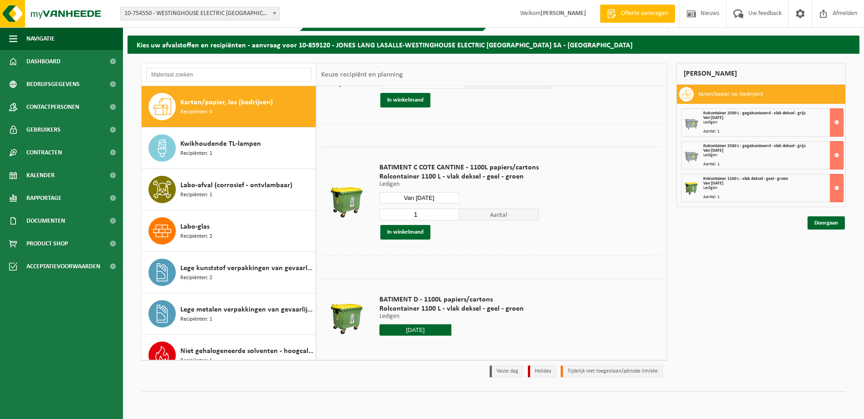
scroll to position [212, 0]
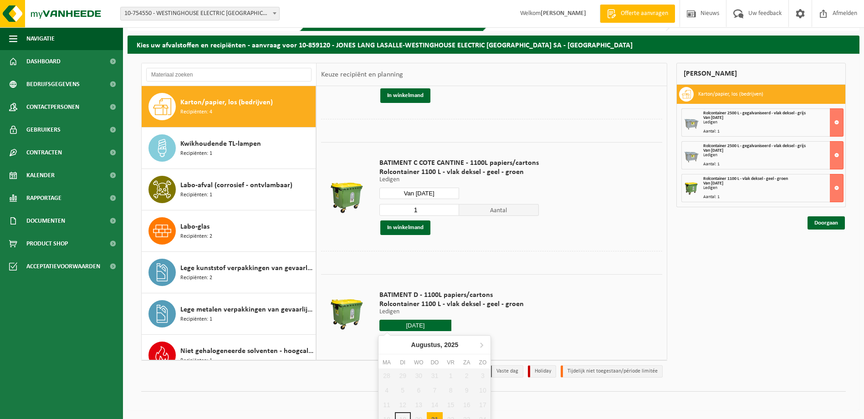
click at [426, 326] on input "2025-08-21" at bounding box center [415, 325] width 72 height 11
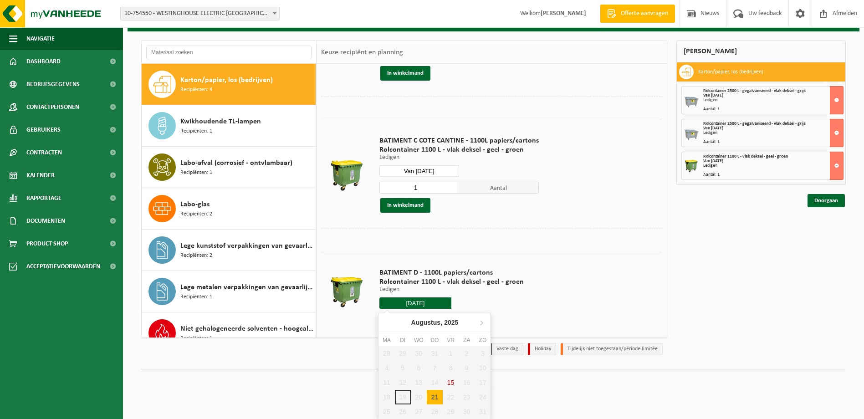
scroll to position [49, 0]
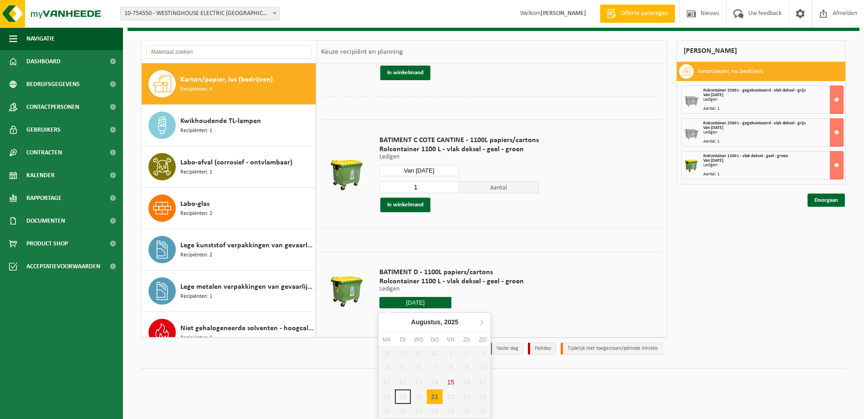
click at [434, 394] on div "21" at bounding box center [435, 396] width 16 height 15
click at [433, 395] on div "21" at bounding box center [435, 396] width 16 height 15
type input "Van 2025-08-21"
type input "2025-08-21"
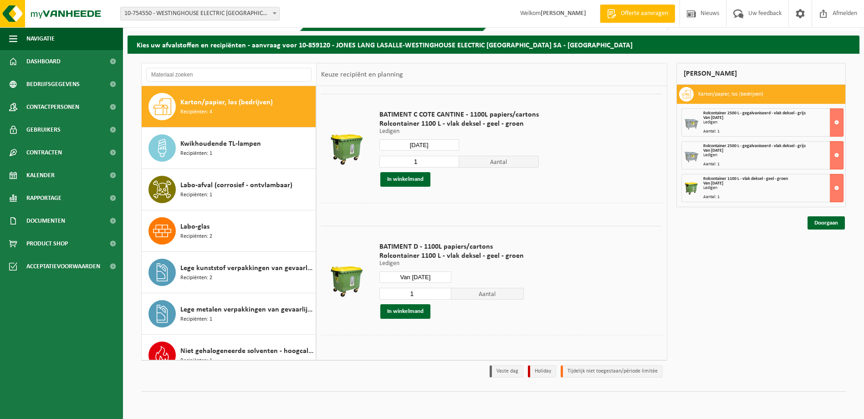
scroll to position [262, 0]
click at [422, 311] on button "In winkelmand" at bounding box center [405, 310] width 50 height 15
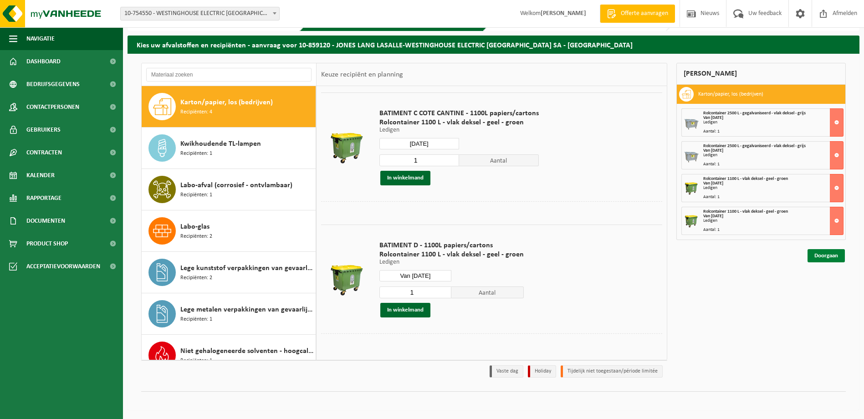
click at [830, 257] on link "Doorgaan" at bounding box center [825, 255] width 37 height 13
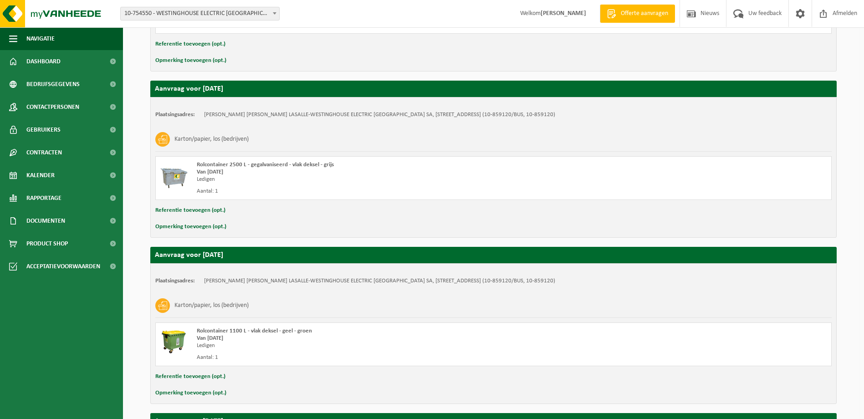
scroll to position [470, 0]
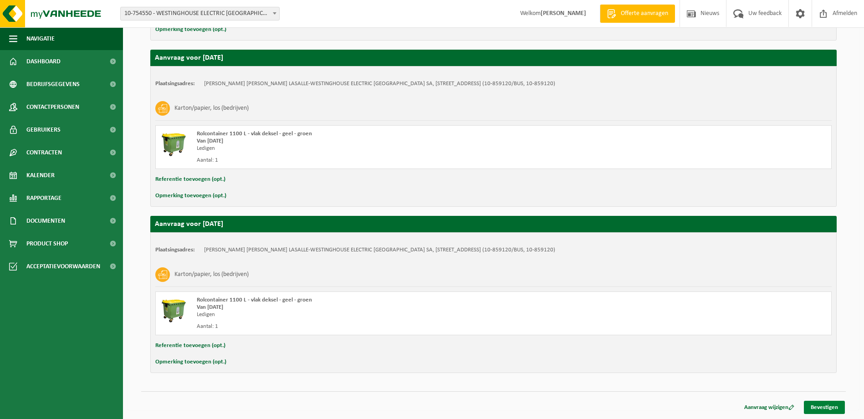
click at [834, 404] on link "Bevestigen" at bounding box center [824, 407] width 41 height 13
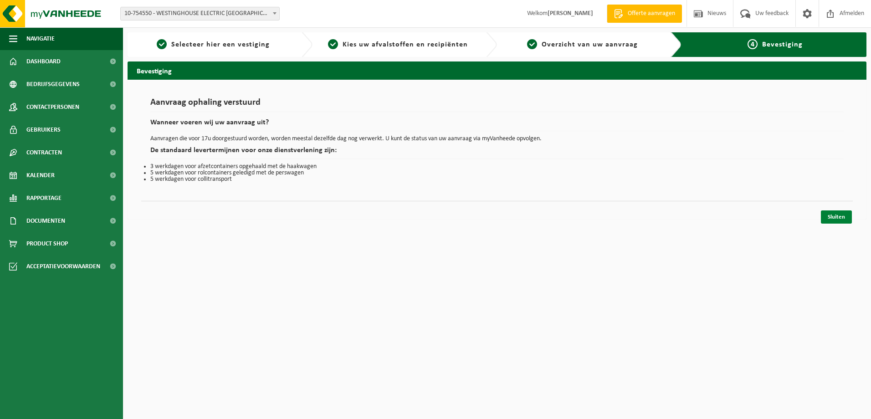
click at [842, 220] on link "Sluiten" at bounding box center [836, 216] width 31 height 13
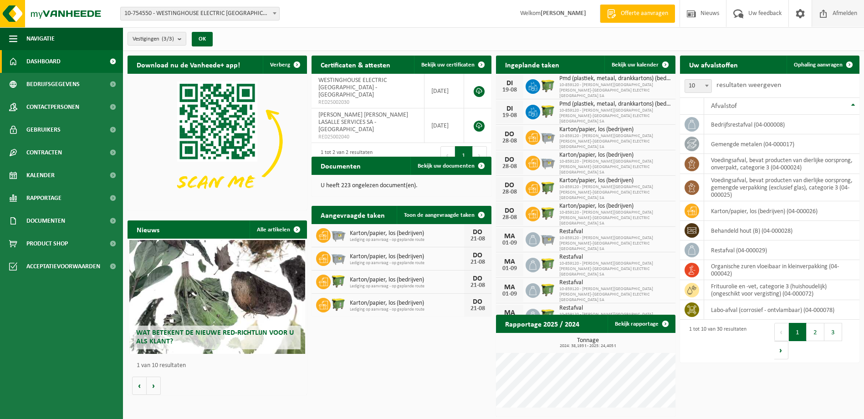
click at [846, 13] on span "Afmelden" at bounding box center [844, 13] width 29 height 27
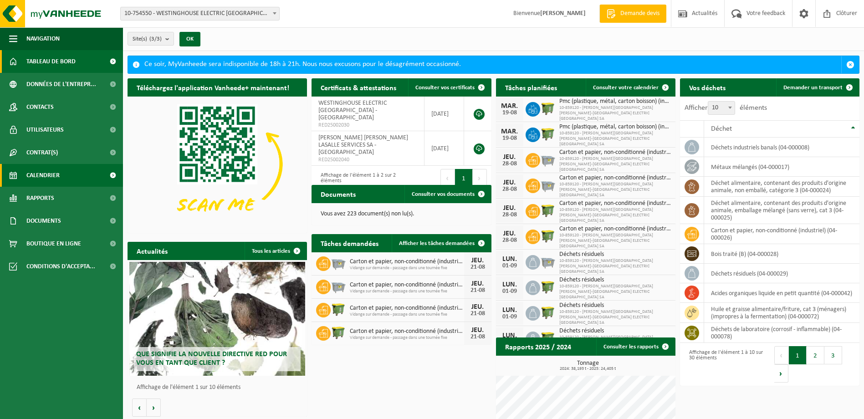
click at [51, 179] on span "Calendrier" at bounding box center [42, 175] width 33 height 23
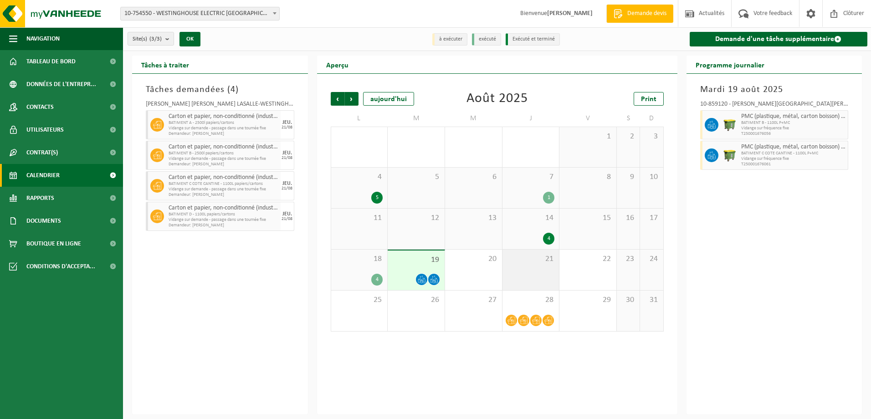
click at [523, 270] on div "21" at bounding box center [530, 270] width 57 height 41
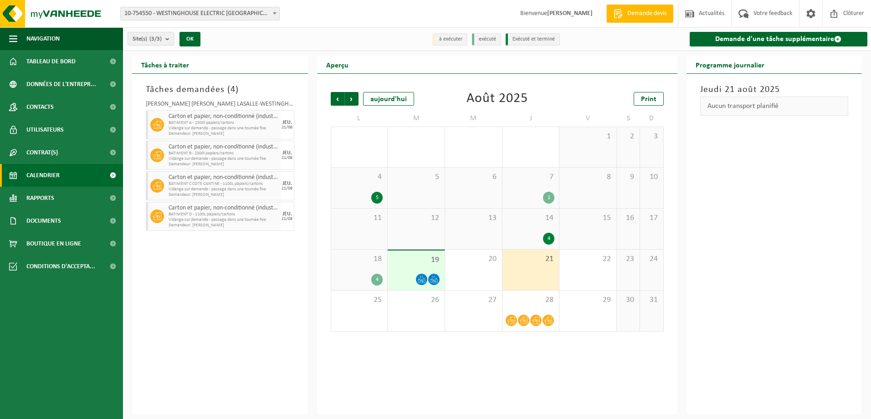
click at [274, 15] on span at bounding box center [274, 13] width 9 height 12
